Goal: Task Accomplishment & Management: Manage account settings

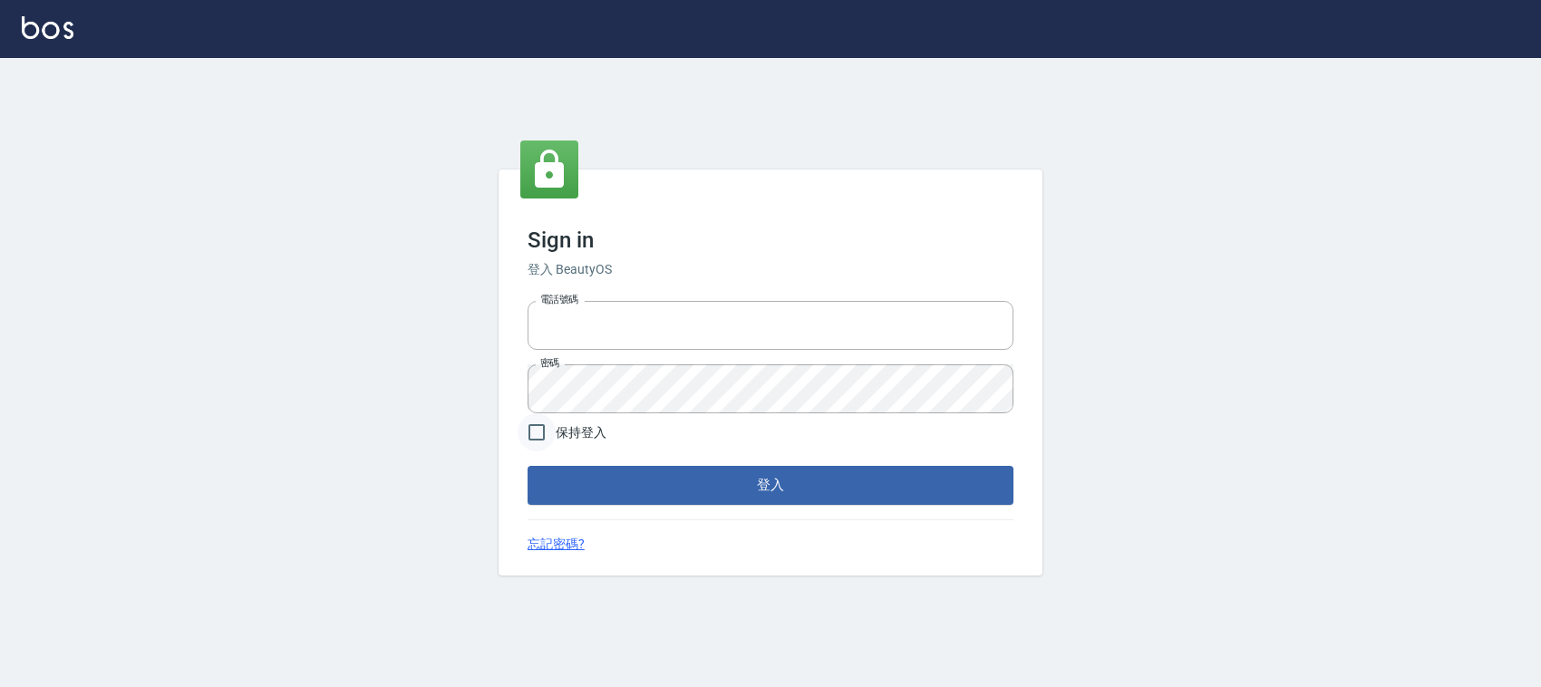
type input "0228335030"
click at [539, 435] on input "保持登入" at bounding box center [536, 432] width 38 height 38
checkbox input "true"
click at [576, 485] on button "登入" at bounding box center [770, 485] width 486 height 38
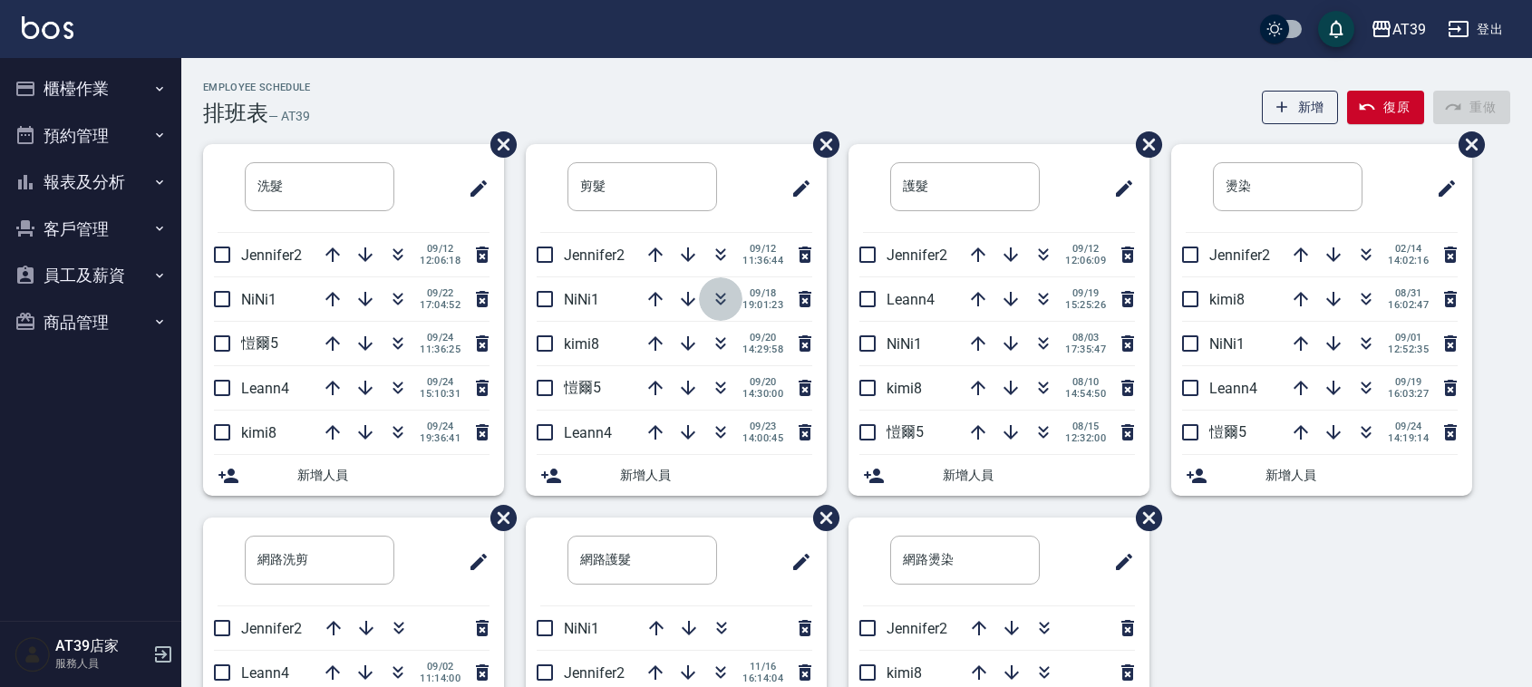
click at [728, 282] on button "button" at bounding box center [720, 298] width 43 height 43
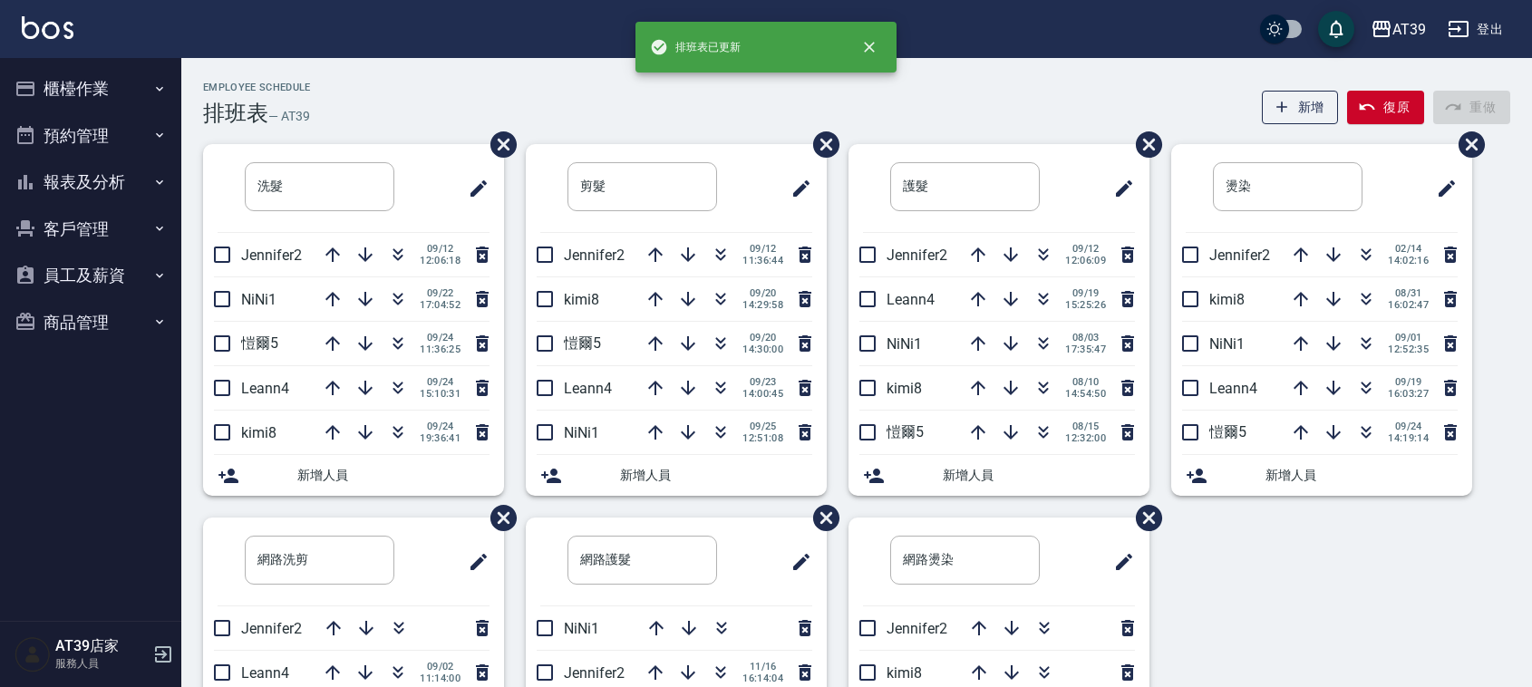
click at [744, 72] on div "Employee Schedule 排班表 — AT39 新增 復原 重做 洗髮 ​ Jennifer2 09/12 12:06:18 NiNi1 09/22…" at bounding box center [856, 478] width 1350 height 840
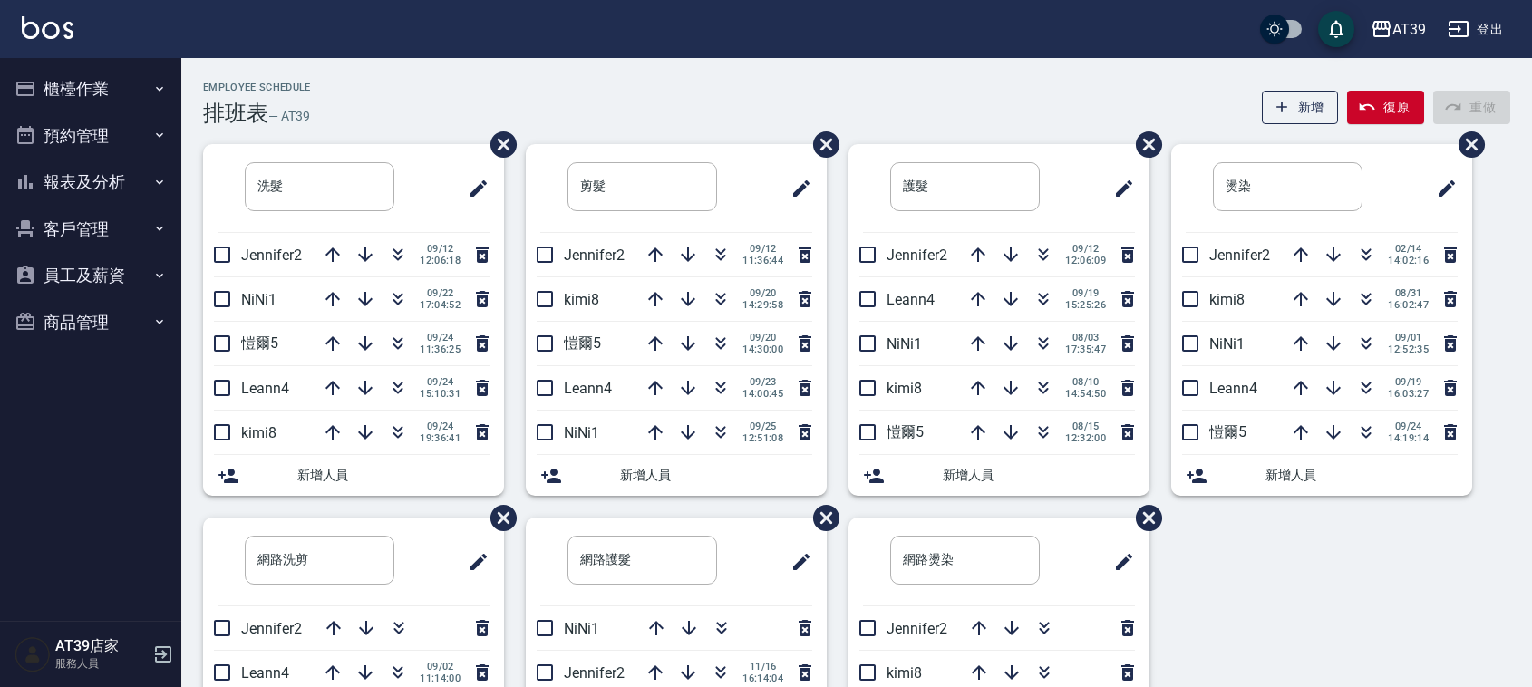
click at [744, 72] on div "Employee Schedule 排班表 — AT39 新增 復原 重做 洗髮 ​ Jennifer2 09/12 12:06:18 NiNi1 09/22…" at bounding box center [856, 478] width 1350 height 840
